Goal: Transaction & Acquisition: Purchase product/service

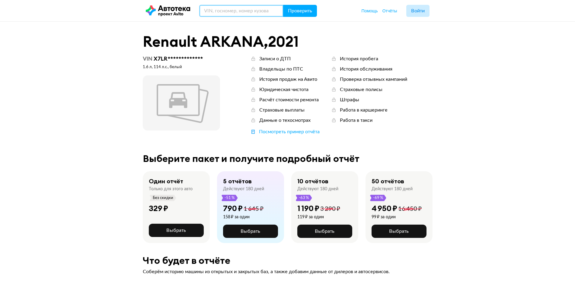
click at [238, 11] on input "text" at bounding box center [241, 11] width 84 height 12
paste input "[US_VEHICLE_IDENTIFICATION_NUMBER]"
type input "[US_VEHICLE_IDENTIFICATION_NUMBER]"
click at [309, 10] on span "Проверить" at bounding box center [300, 10] width 24 height 5
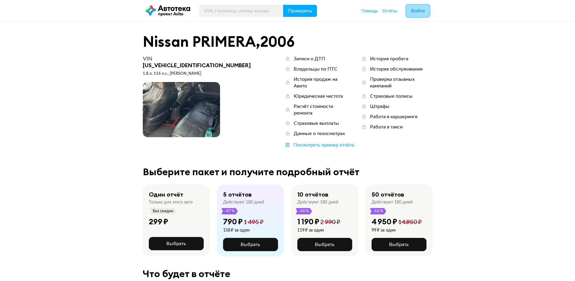
click at [417, 8] on span "Войти" at bounding box center [418, 10] width 14 height 5
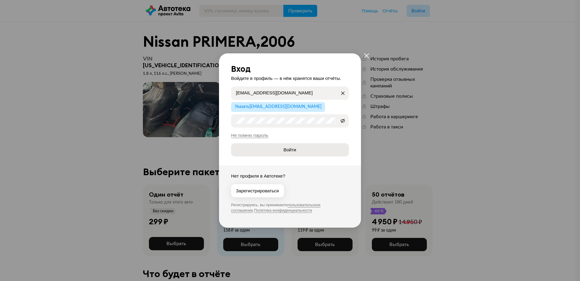
click at [281, 153] on button "Войти" at bounding box center [290, 149] width 118 height 13
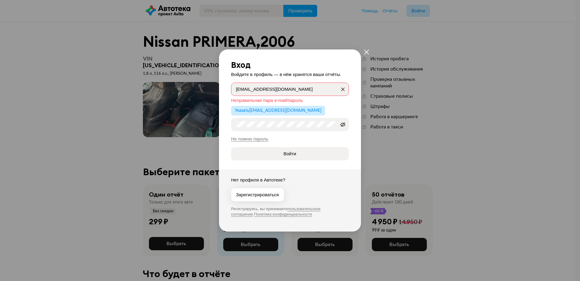
click at [366, 53] on icon "закрыть" at bounding box center [366, 52] width 5 height 5
